Goal: Use online tool/utility: Utilize a website feature to perform a specific function

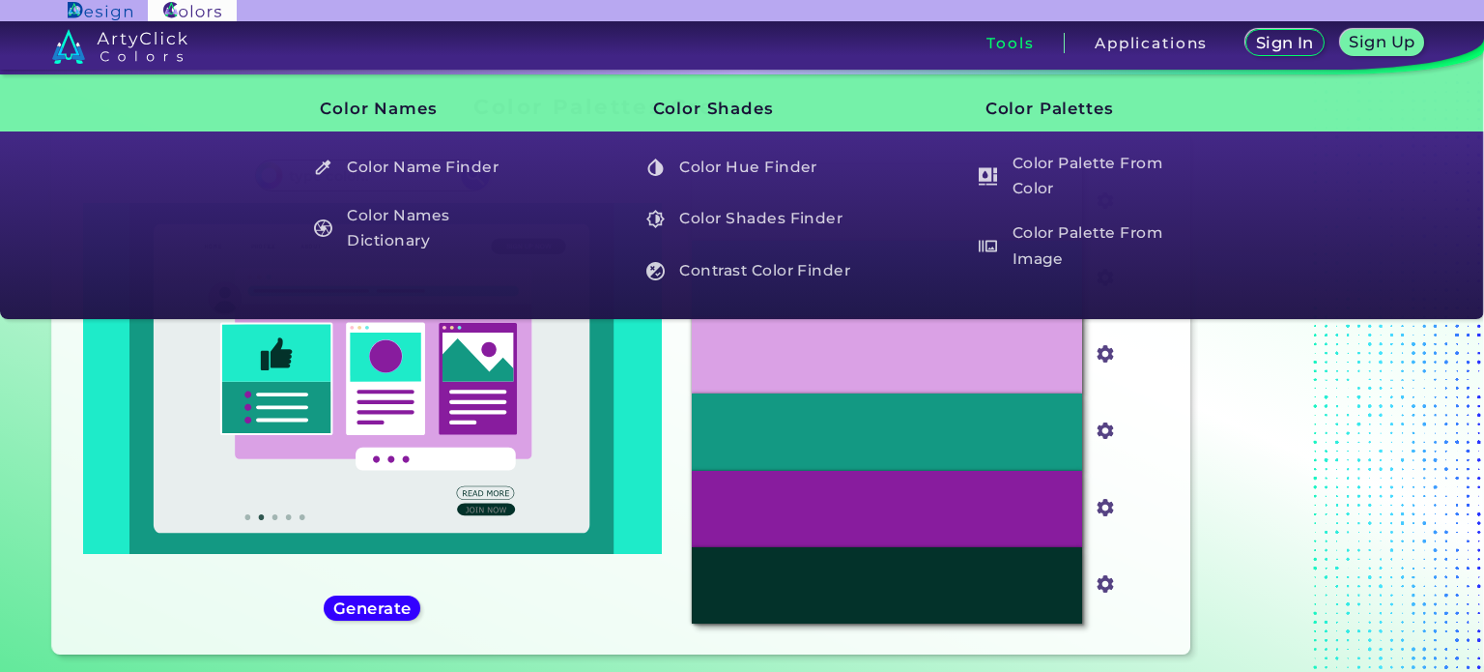
click at [1024, 45] on h3 "Tools" at bounding box center [1010, 43] width 47 height 14
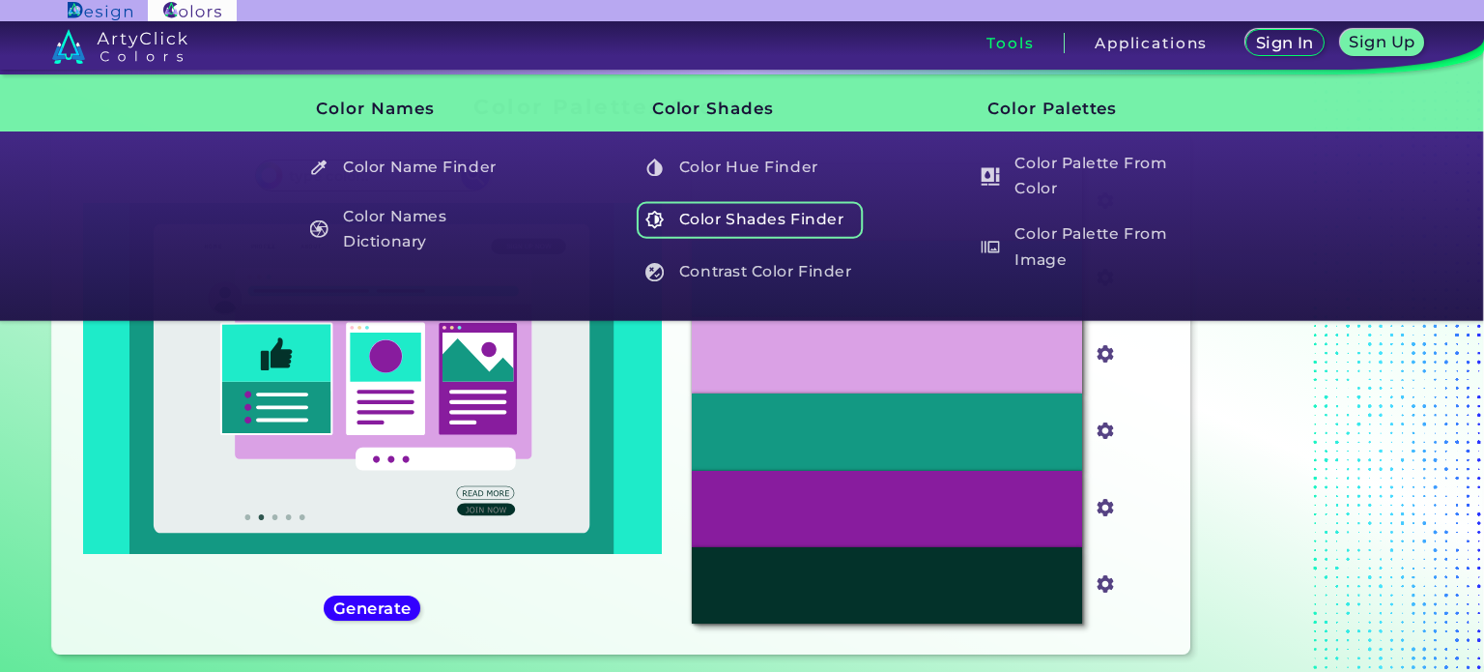
click at [801, 219] on h5 "Color Shades Finder" at bounding box center [750, 219] width 227 height 37
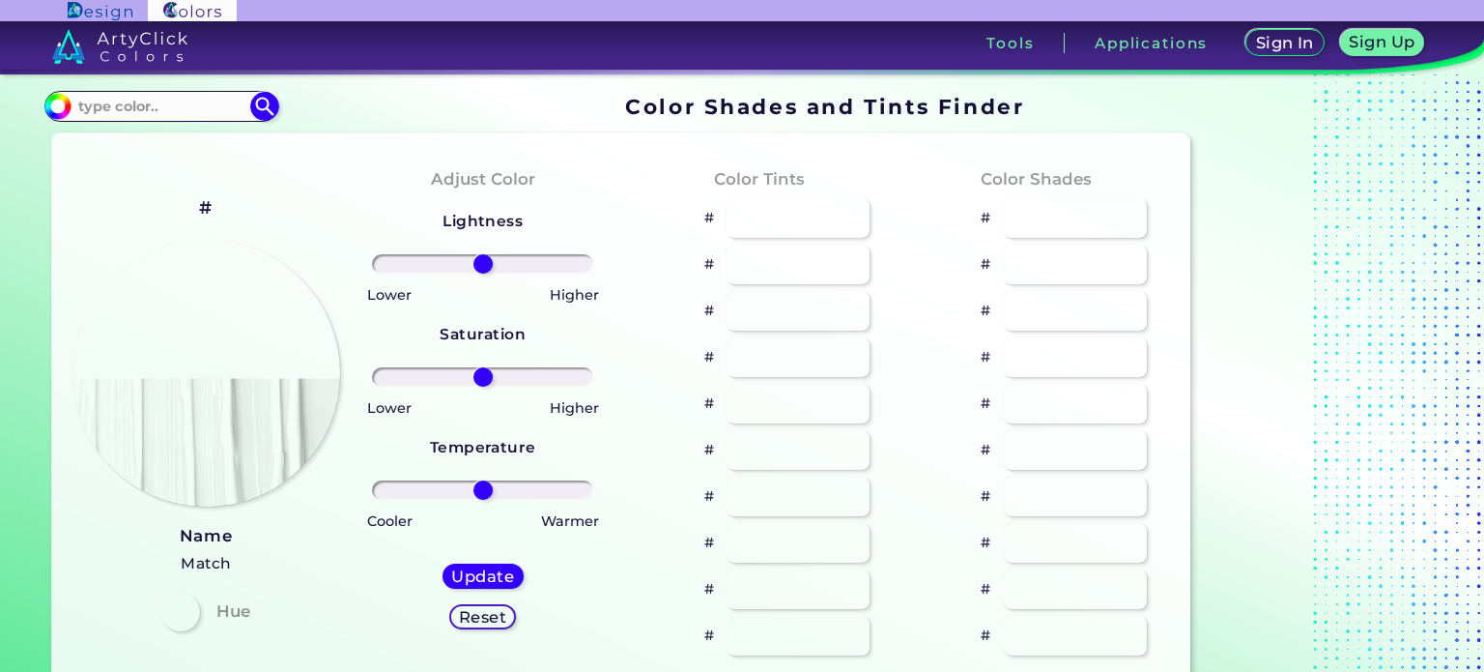
type input "#70e6d2"
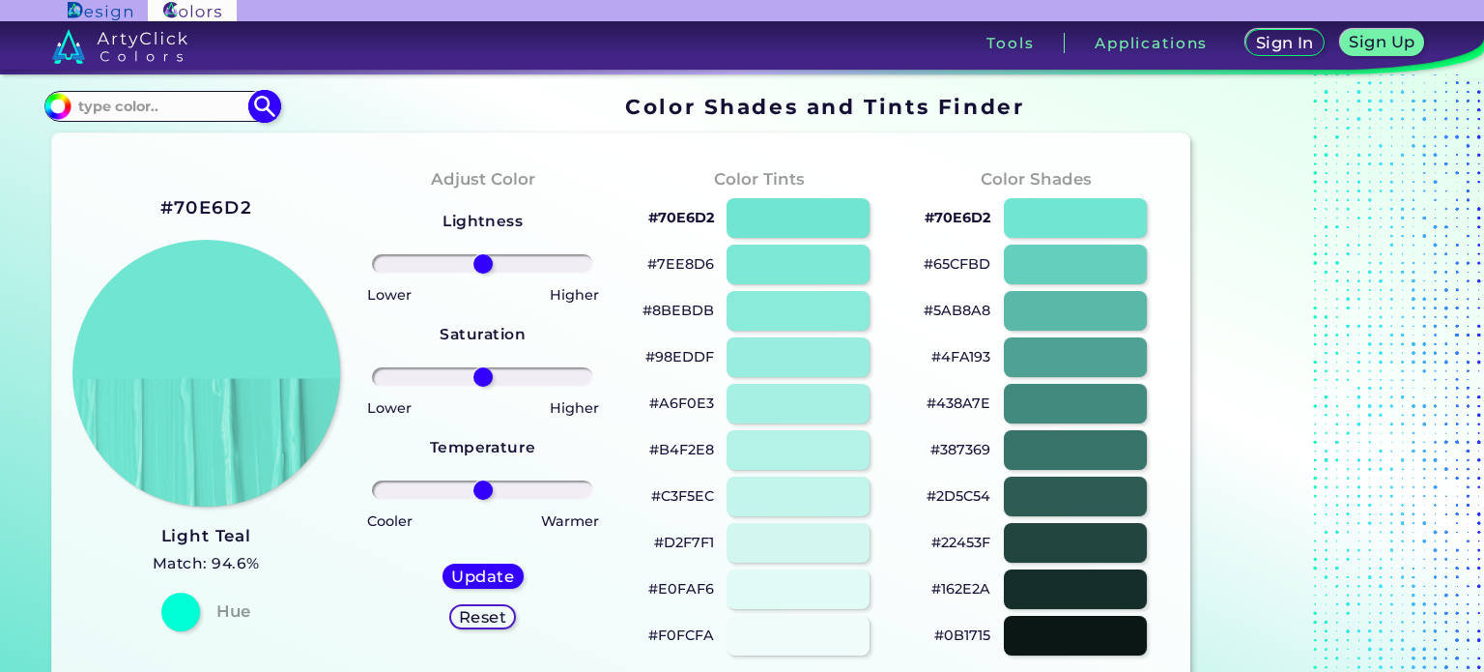
click at [176, 95] on input at bounding box center [162, 106] width 180 height 26
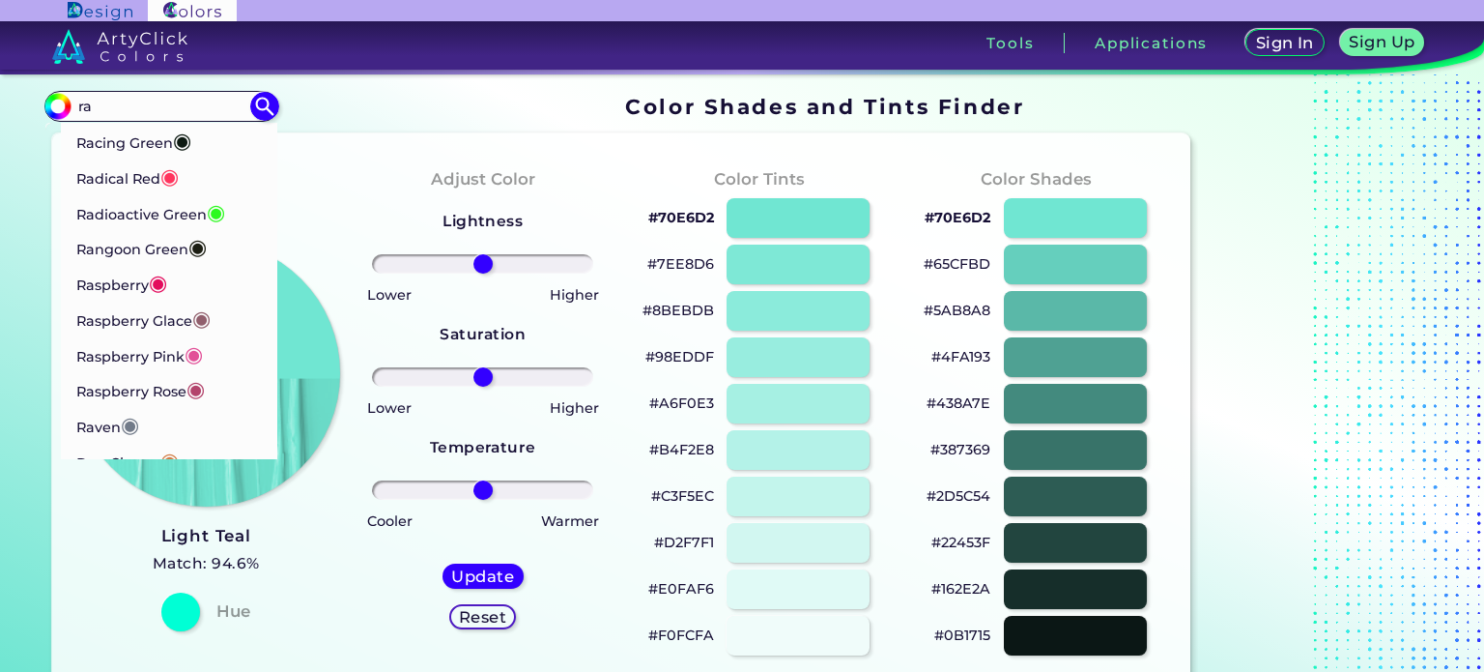
type input "r"
type input "m"
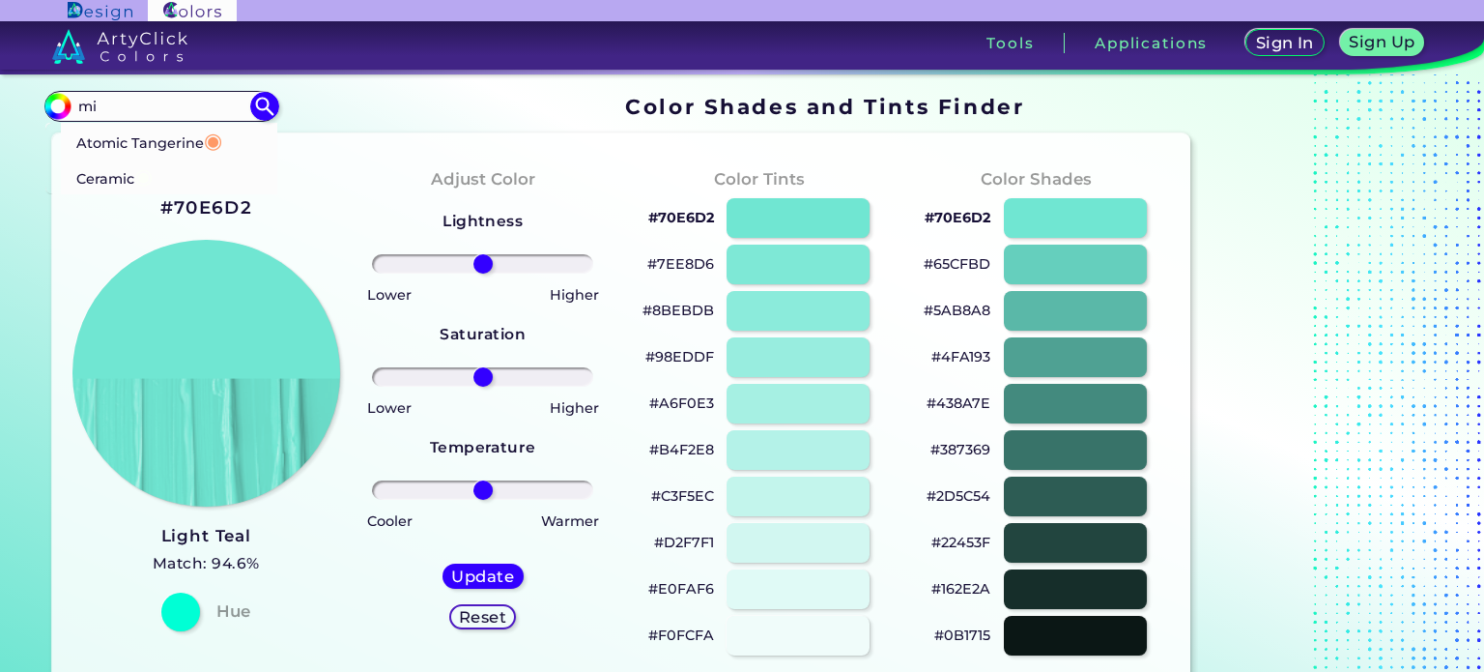
type input "m"
click at [170, 105] on input at bounding box center [162, 106] width 180 height 26
paste input "#6d7b8d"
type input "#6d7b8d"
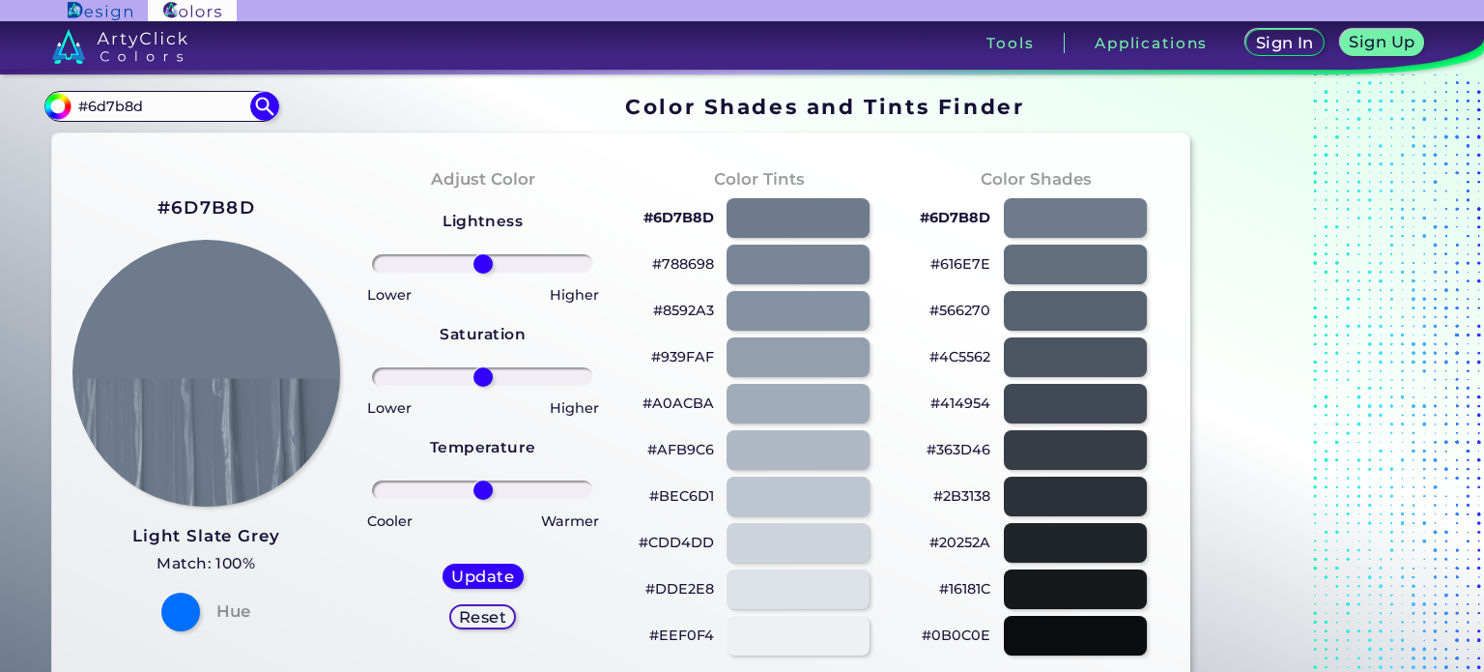
click at [683, 405] on p "#A0ACBA" at bounding box center [679, 402] width 72 height 23
click at [970, 449] on p "#363D46" at bounding box center [959, 449] width 64 height 23
click at [972, 587] on p "#16181C" at bounding box center [964, 588] width 51 height 23
click at [969, 452] on p "#363D46" at bounding box center [959, 449] width 64 height 23
click at [192, 108] on input "#6d7b8d" at bounding box center [162, 106] width 180 height 26
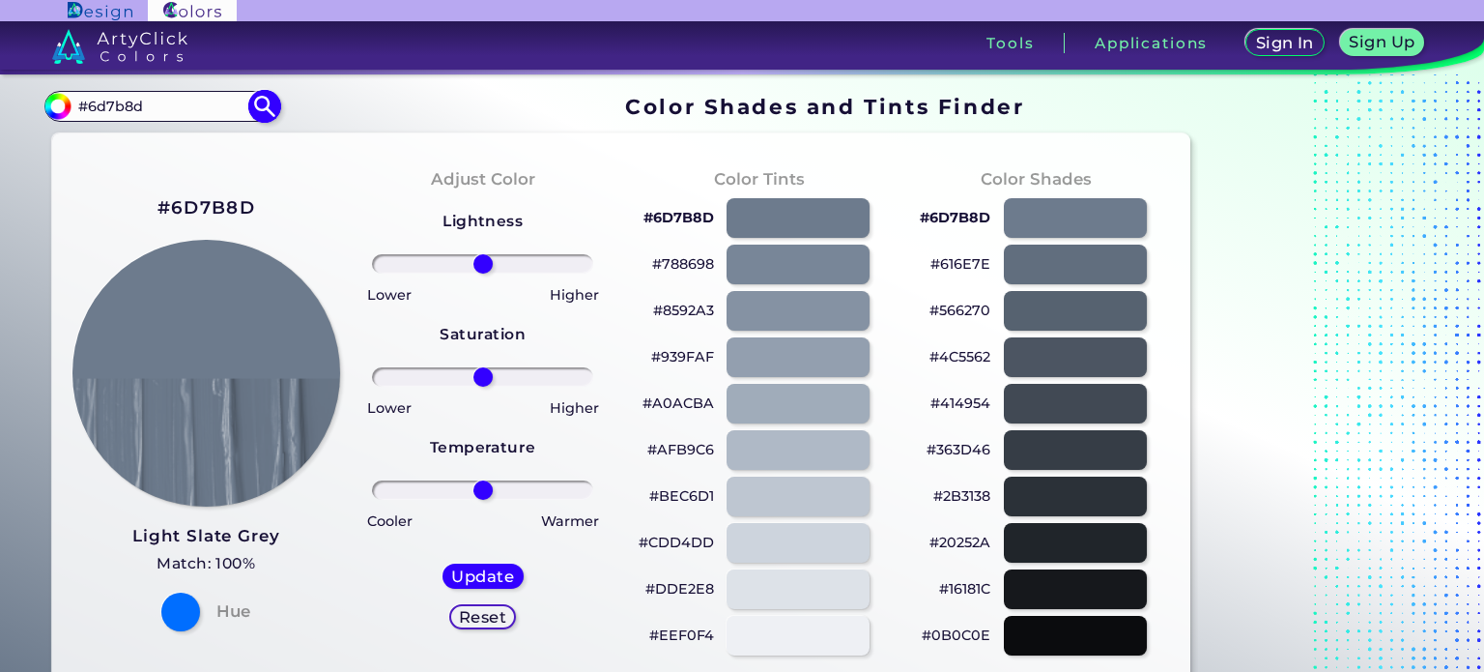
click at [193, 108] on input "#6d7b8d" at bounding box center [162, 106] width 180 height 26
click at [193, 109] on input "#6d7b8d" at bounding box center [162, 106] width 180 height 26
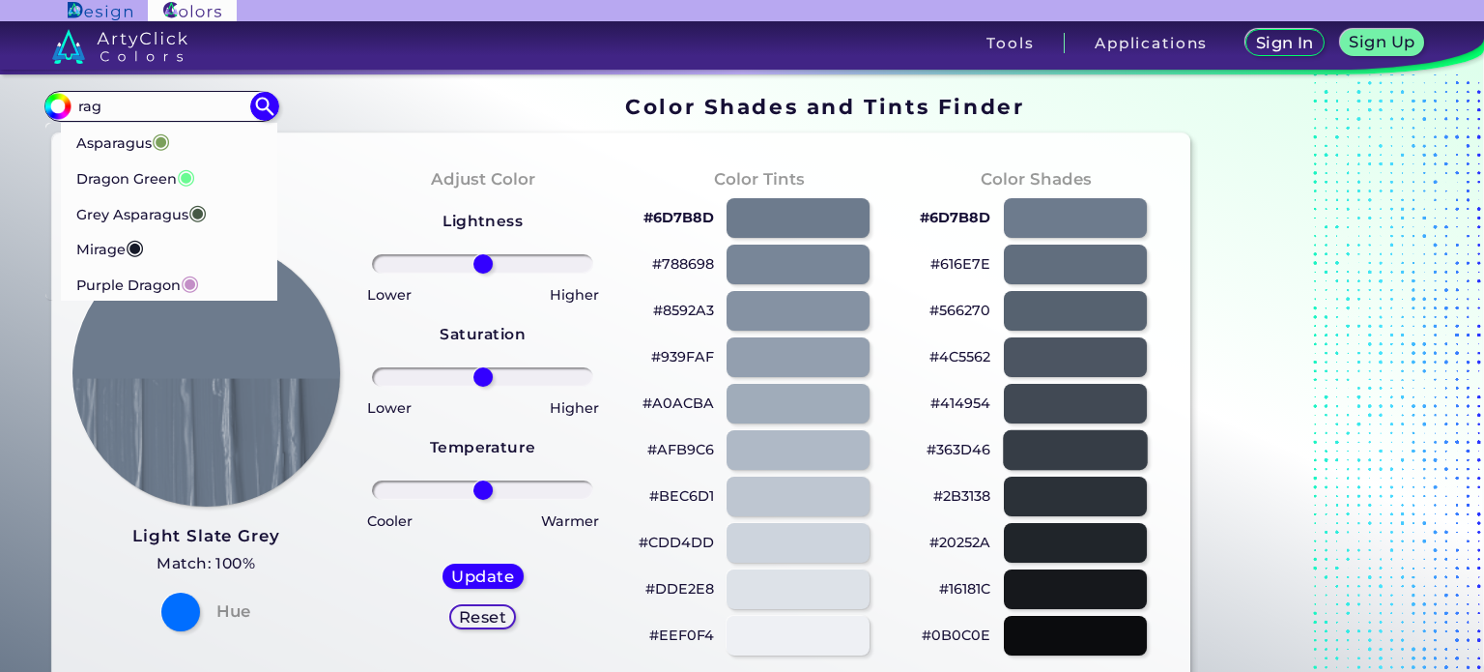
click at [189, 106] on input "rag" at bounding box center [162, 106] width 180 height 26
click at [190, 107] on input "rag" at bounding box center [162, 106] width 180 height 26
click at [191, 104] on input "rag" at bounding box center [162, 106] width 180 height 26
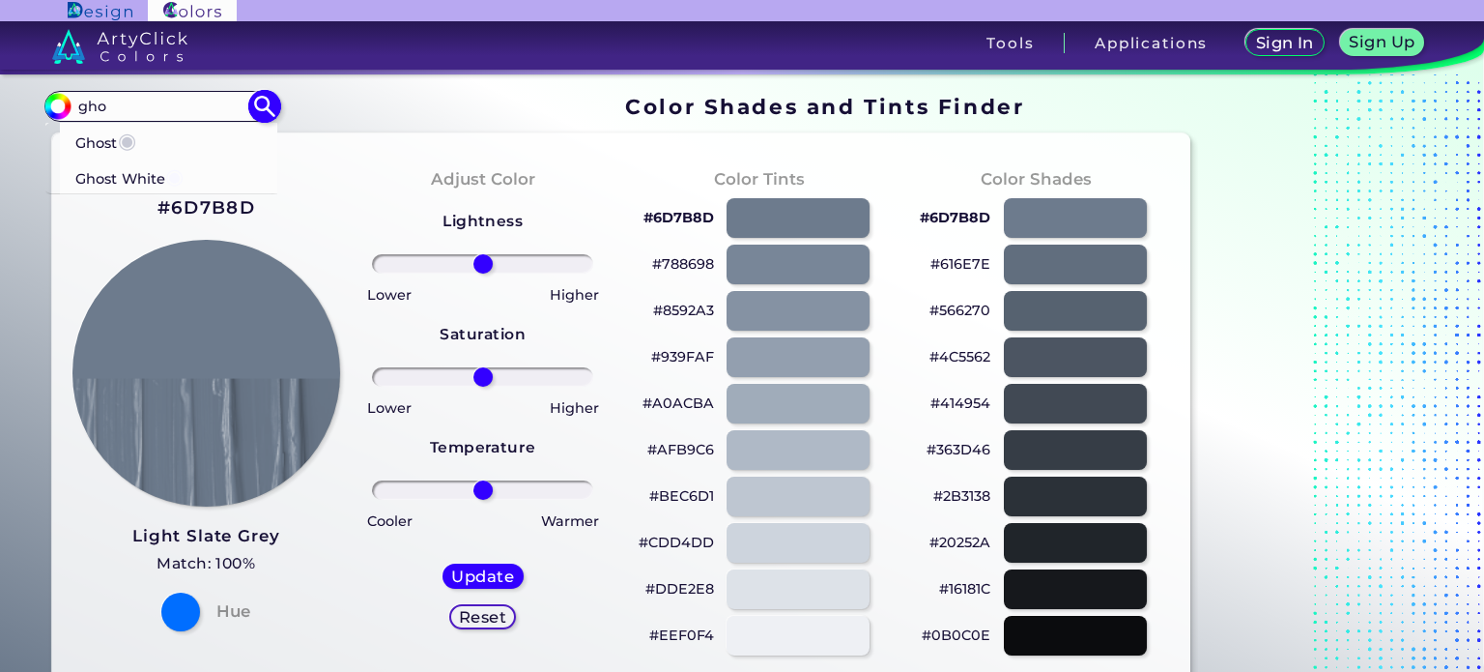
type input "gho"
click at [171, 136] on li "Ghost ◉" at bounding box center [169, 141] width 216 height 36
type input "#c7c9d5"
type input "#C7C9D5"
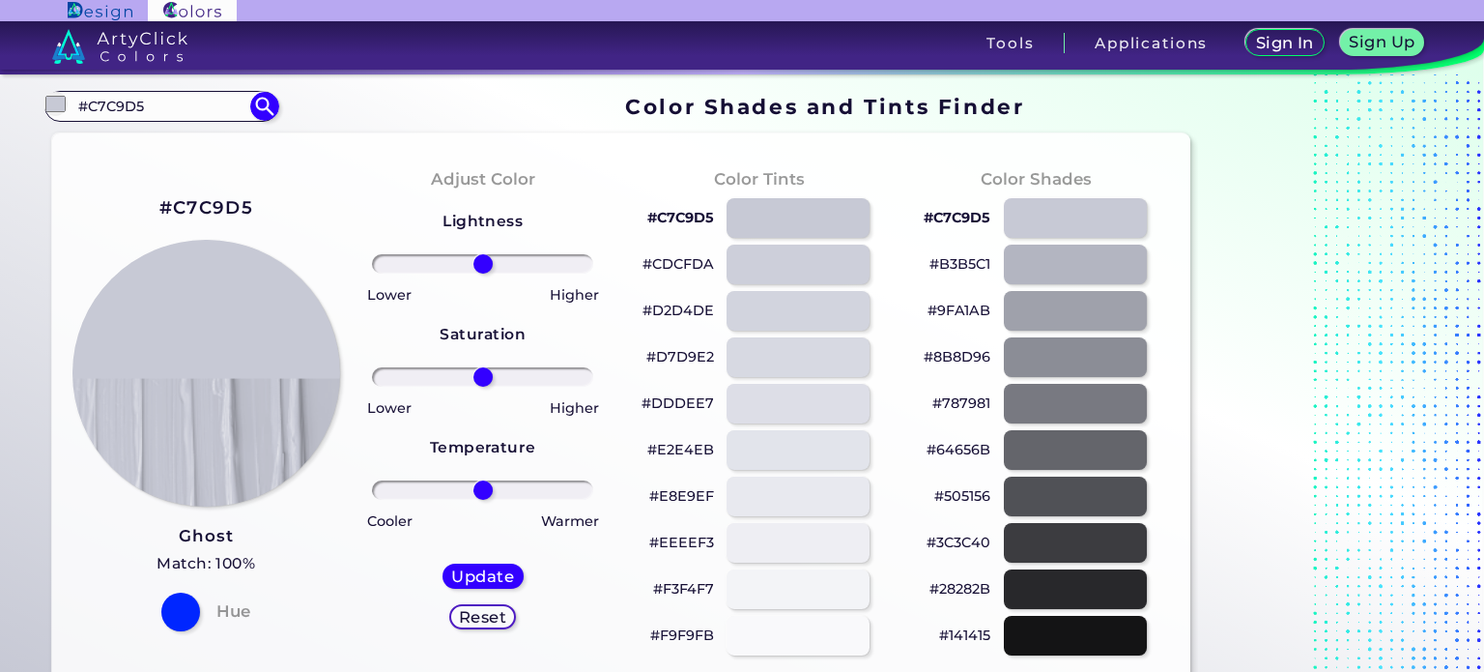
click at [696, 215] on p "#C7C9D5" at bounding box center [680, 217] width 67 height 23
click at [694, 262] on p "#CDCFDA" at bounding box center [679, 263] width 72 height 23
click at [982, 312] on p "#9FA1AB" at bounding box center [959, 310] width 63 height 23
click at [971, 451] on p "#64656B" at bounding box center [959, 449] width 64 height 23
click at [972, 449] on p "#64656B" at bounding box center [959, 449] width 64 height 23
